Goal: Use online tool/utility: Use online tool/utility

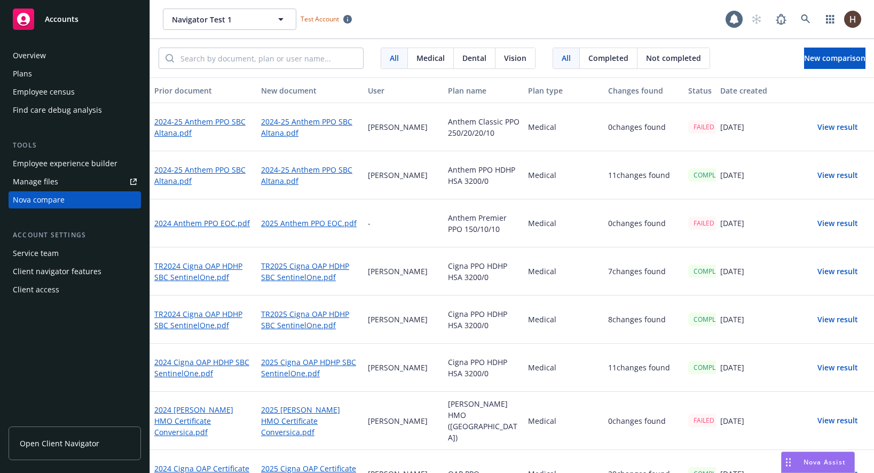
click at [503, 15] on div "Navigator Test 1 Navigator Test 1 Test Account" at bounding box center [444, 19] width 563 height 21
click at [495, 13] on div "Navigator Test 1 Navigator Test 1 Test Account" at bounding box center [444, 19] width 563 height 21
